Goal: Browse casually

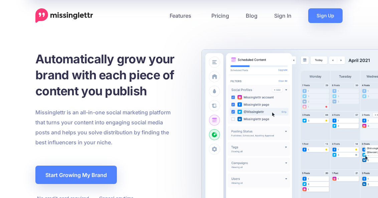
scroll to position [5, 0]
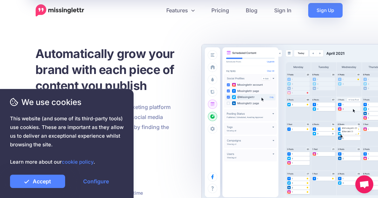
click at [118, 51] on h1 "Automatically grow your brand with each piece of content you publish" at bounding box center [120, 70] width 170 height 48
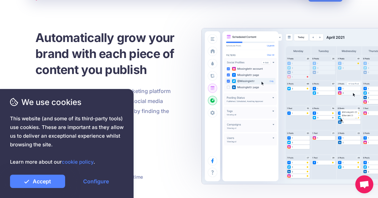
scroll to position [22, 0]
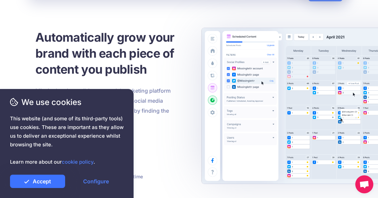
click at [44, 179] on link "Accept" at bounding box center [37, 181] width 55 height 13
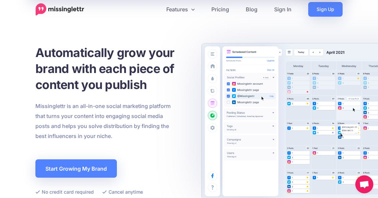
scroll to position [6, 0]
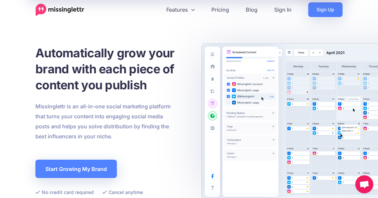
drag, startPoint x: 114, startPoint y: 138, endPoint x: 34, endPoint y: 109, distance: 84.7
click at [34, 109] on div "We use cookies This website (and some of its third-party tools) use cookies. Th…" at bounding box center [66, 142] width 113 height 92
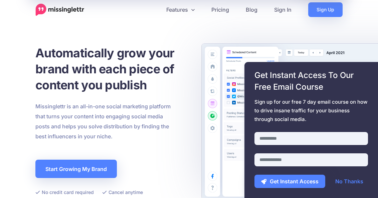
drag, startPoint x: 36, startPoint y: 103, endPoint x: 118, endPoint y: 142, distance: 91.3
click at [118, 142] on div "We use cookies This website (and some of its third-party tools) use cookies. Th…" at bounding box center [66, 142] width 113 height 92
click at [307, 81] on span "Get Instant Access To Our Free Email Course" at bounding box center [310, 80] width 113 height 23
click at [79, 115] on span "This website (and some of its third-party tools) use cookies. These are importa…" at bounding box center [66, 140] width 113 height 52
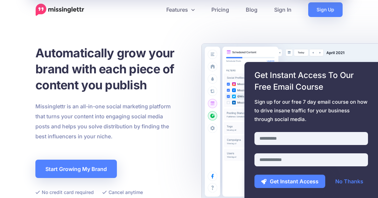
click at [79, 115] on span "This website (and some of its third-party tools) use cookies. These are importa…" at bounding box center [66, 140] width 113 height 52
click at [97, 167] on div at bounding box center [66, 171] width 113 height 8
click at [345, 180] on link "No Thanks" at bounding box center [348, 181] width 41 height 13
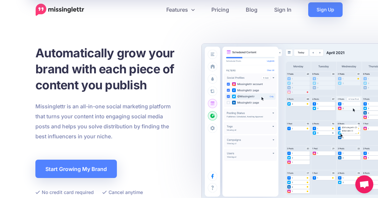
drag, startPoint x: 121, startPoint y: 136, endPoint x: 32, endPoint y: 106, distance: 94.1
click at [31, 106] on div "We use cookies This website (and some of its third-party tools) use cookies. Th…" at bounding box center [66, 142] width 113 height 92
click at [93, 118] on span "This website (and some of its third-party tools) use cookies. These are importa…" at bounding box center [66, 140] width 113 height 52
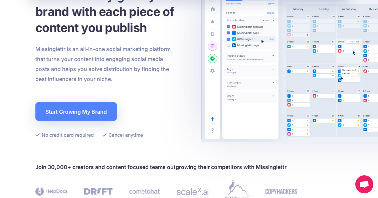
scroll to position [70, 0]
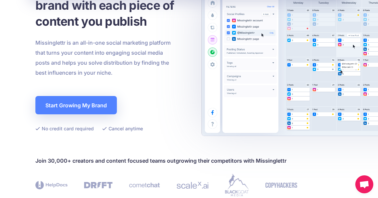
click at [100, 63] on p "Missinglettr is an all-in-one social marketing platform that turns your content…" at bounding box center [105, 58] width 140 height 40
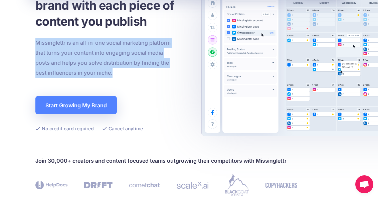
click at [100, 63] on p "Missinglettr is an all-in-one social marketing platform that turns your content…" at bounding box center [105, 58] width 140 height 40
copy p "Missinglettr is an all-in-one social marketing platform that turns your content…"
